Goal: Information Seeking & Learning: Learn about a topic

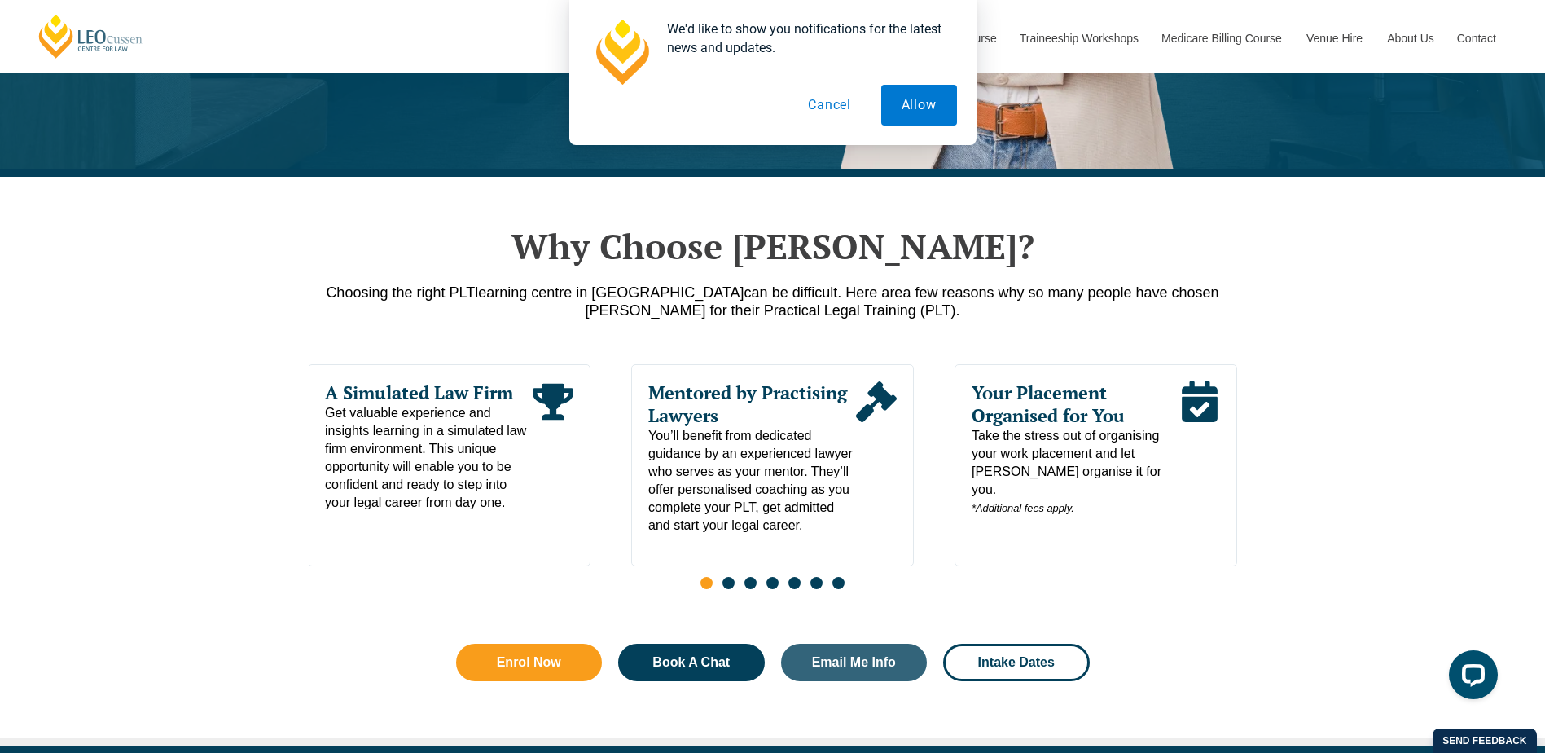
click at [838, 102] on button "Cancel" at bounding box center [830, 105] width 84 height 41
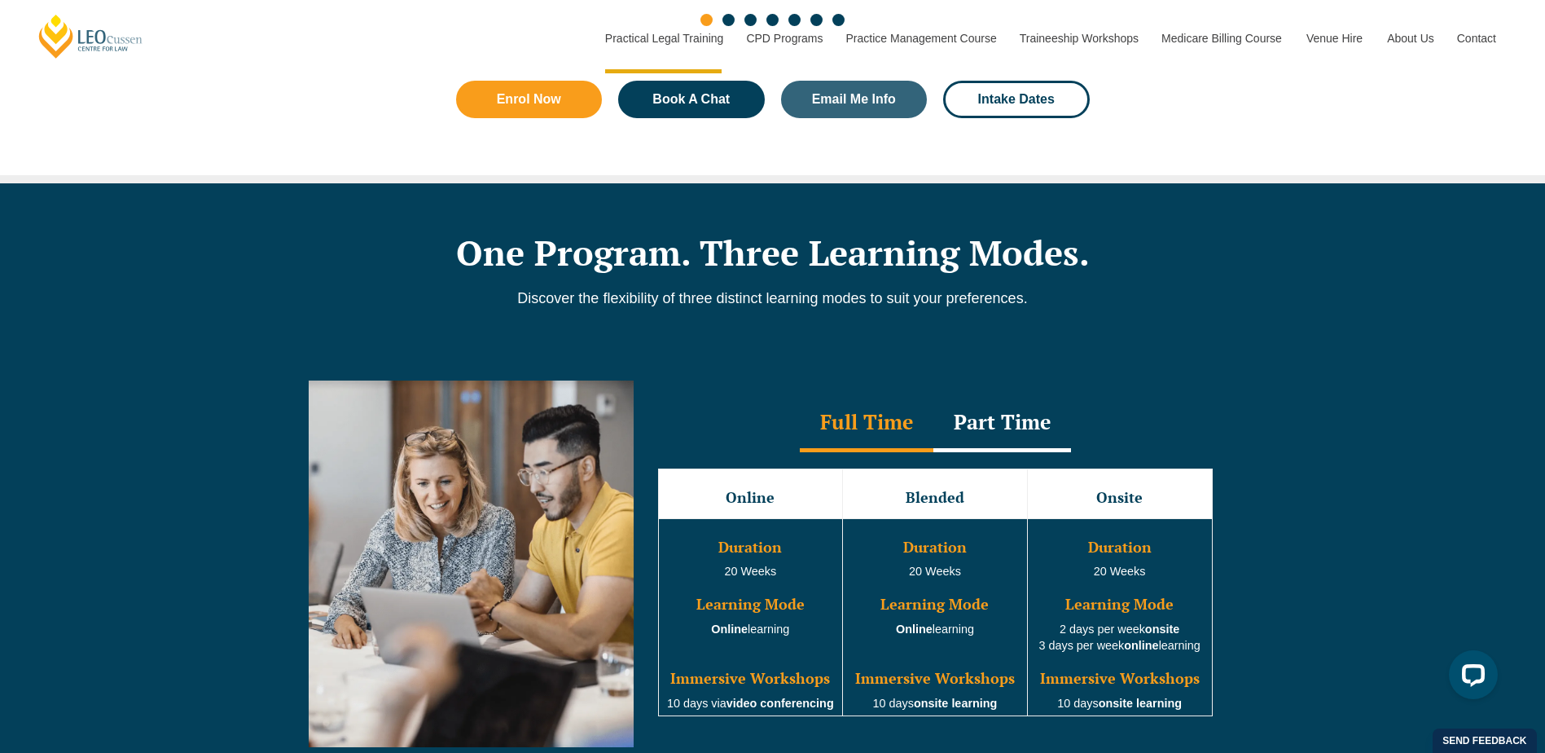
scroll to position [1222, 0]
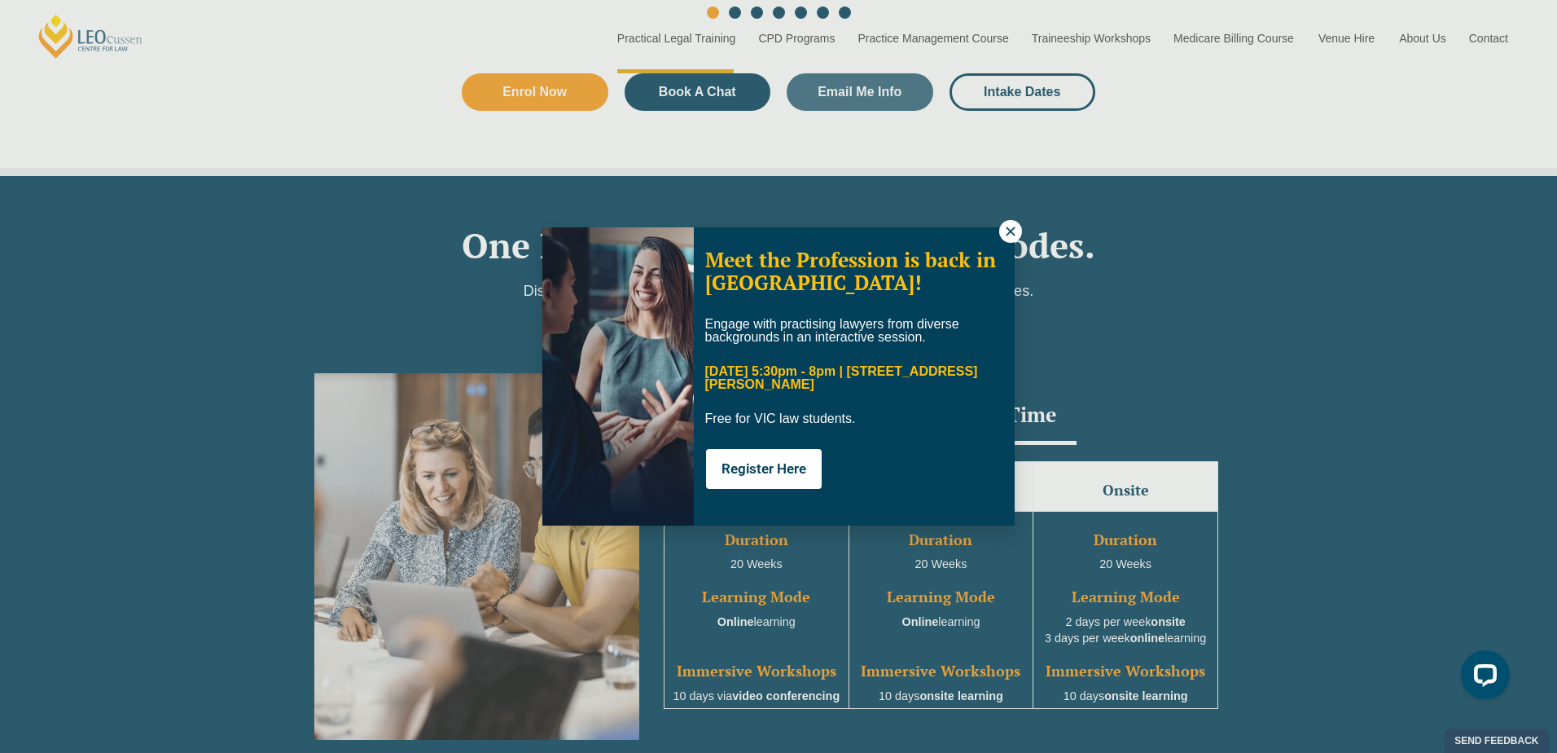
click at [1008, 232] on icon at bounding box center [1011, 231] width 15 height 15
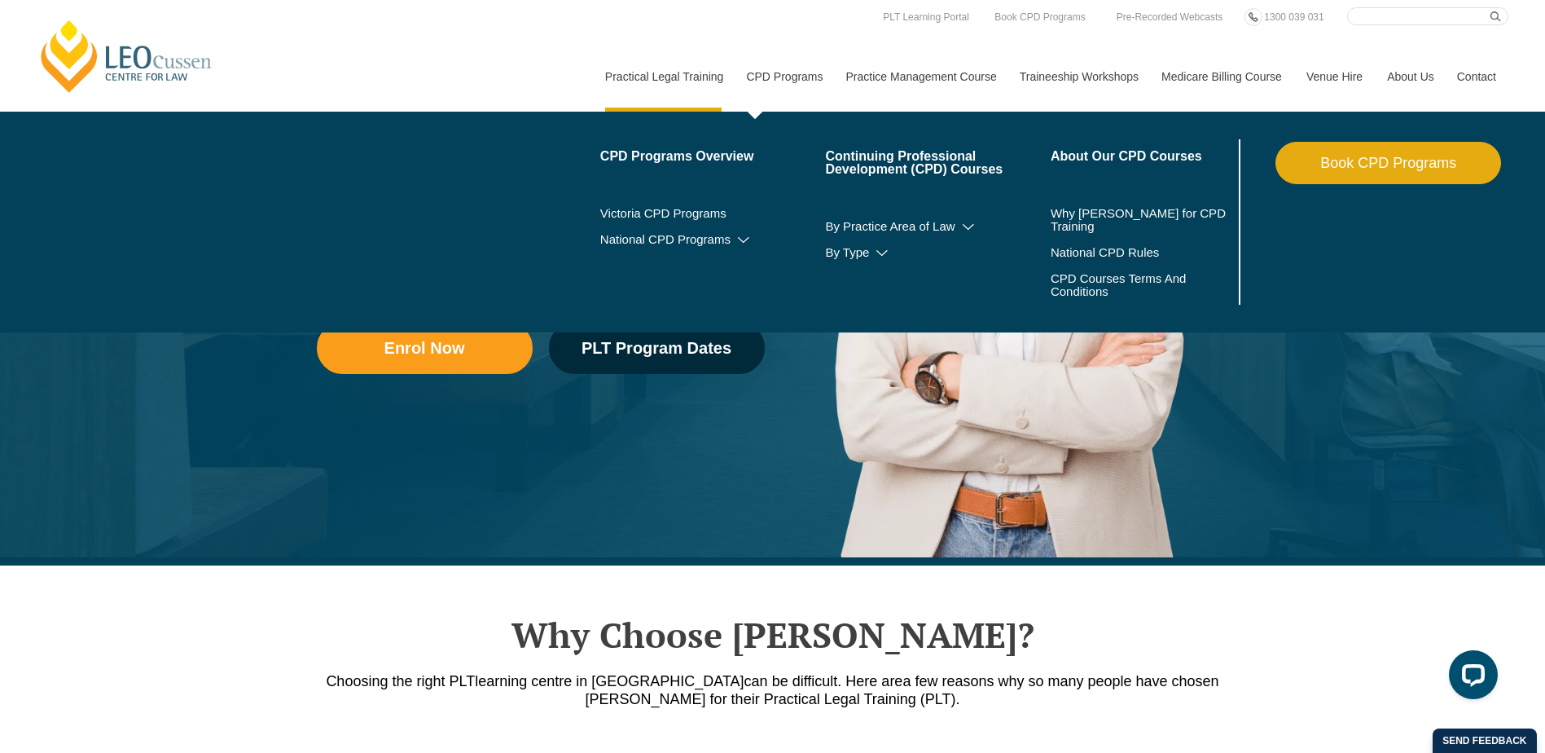
scroll to position [0, 0]
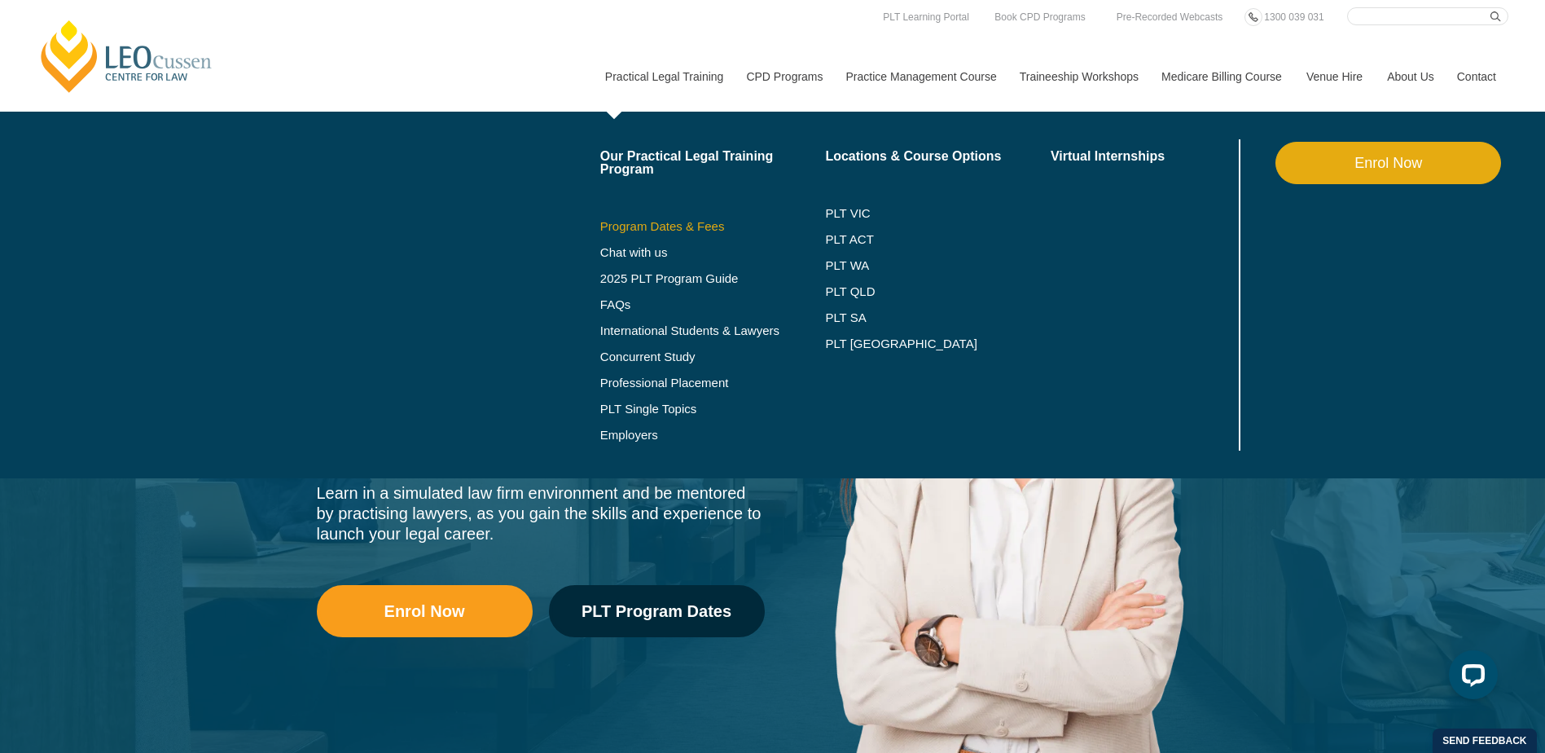
click at [665, 225] on link "Program Dates & Fees" at bounding box center [713, 226] width 226 height 13
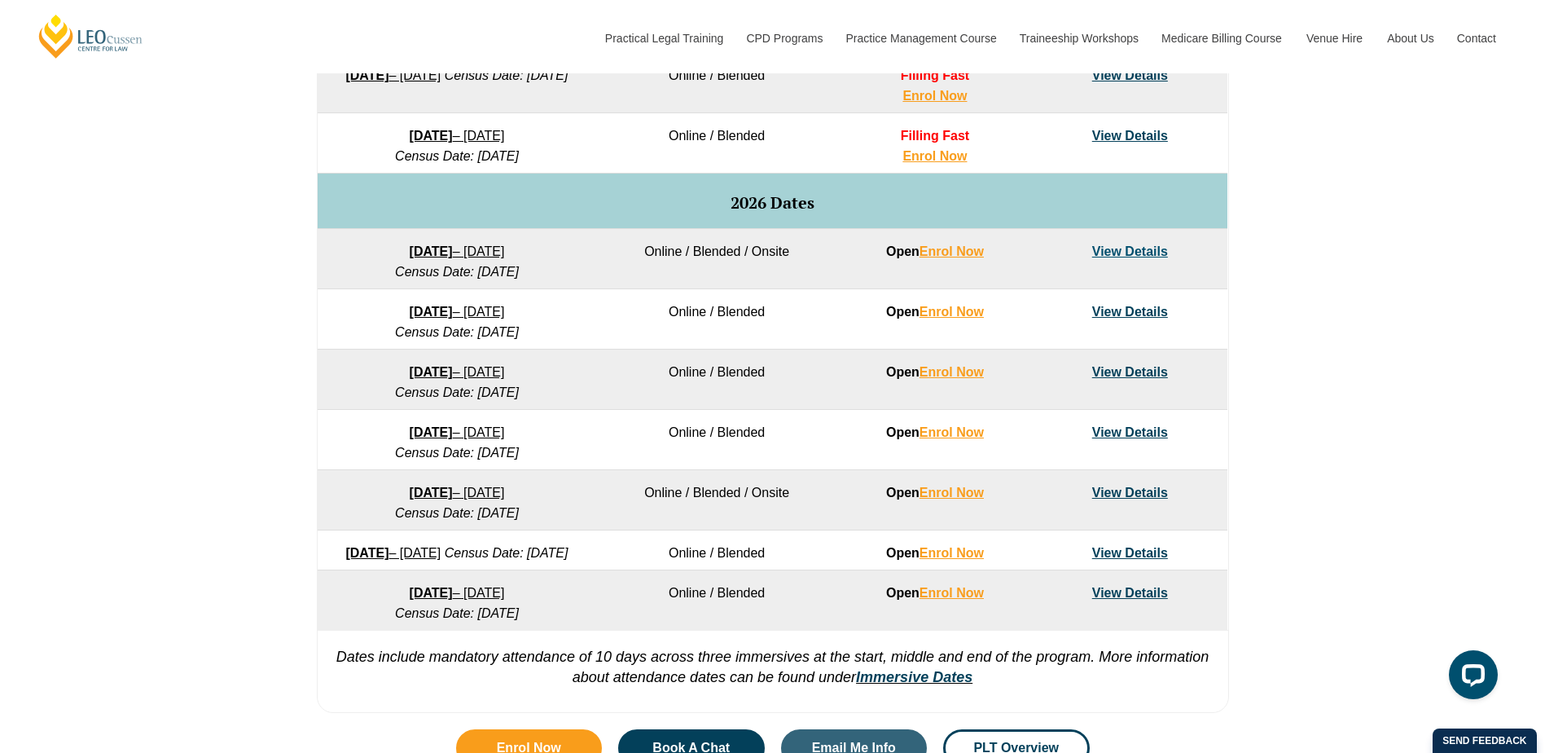
scroll to position [1059, 0]
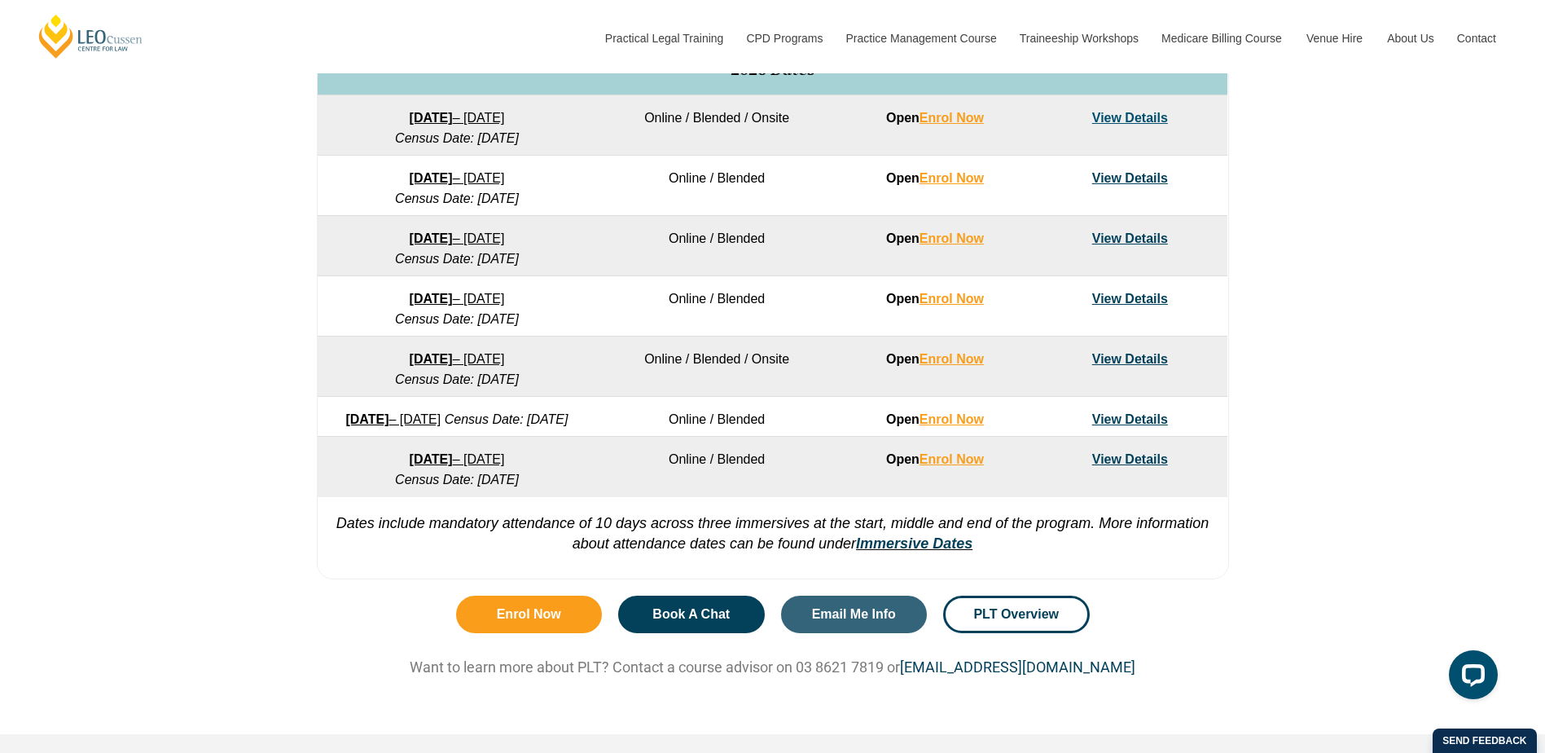
click at [1133, 367] on td "View Details" at bounding box center [1130, 366] width 195 height 60
click at [1133, 358] on link "View Details" at bounding box center [1130, 359] width 76 height 14
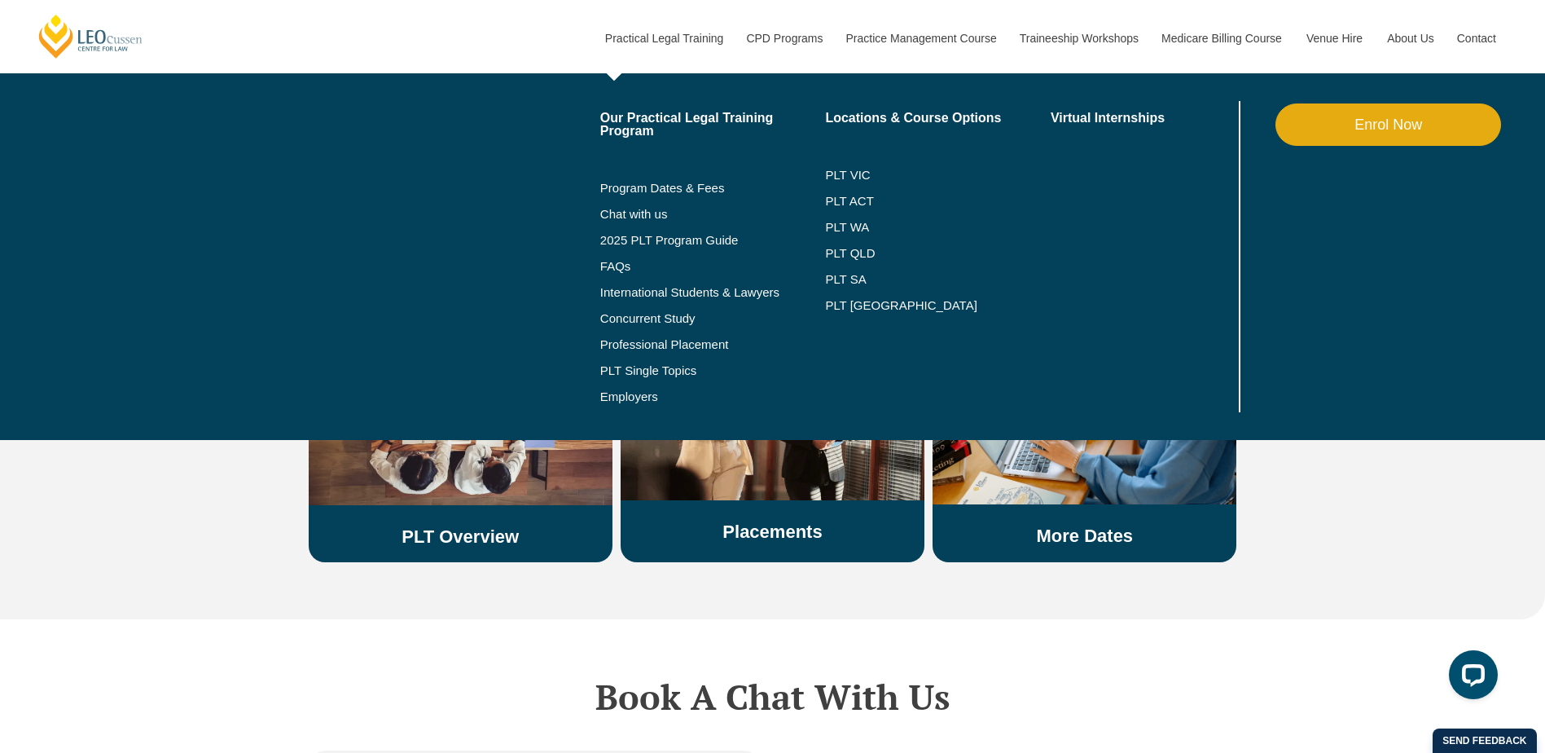
scroll to position [2688, 0]
